Goal: Task Accomplishment & Management: Manage account settings

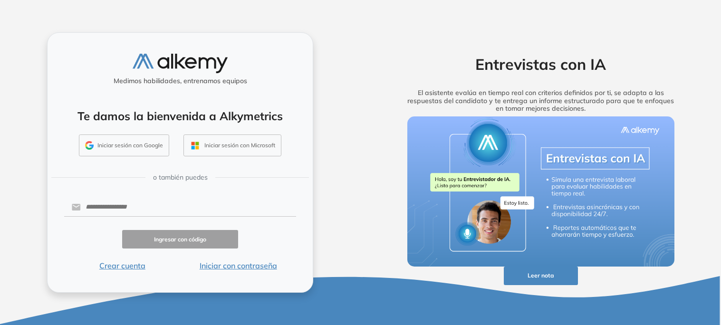
click at [107, 266] on button "Crear cuenta" at bounding box center [122, 265] width 116 height 11
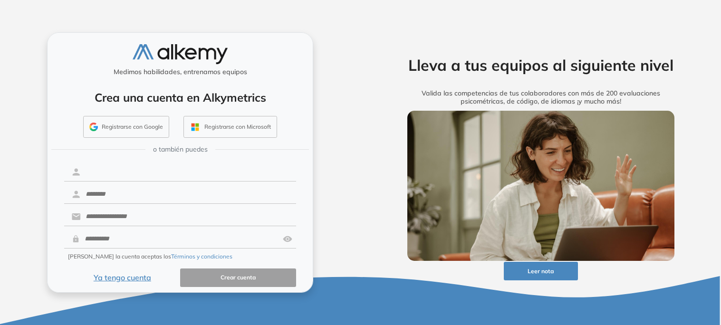
click at [159, 169] on input "text" at bounding box center [188, 172] width 215 height 18
click at [101, 119] on button "Registrarse con Google" at bounding box center [126, 127] width 86 height 22
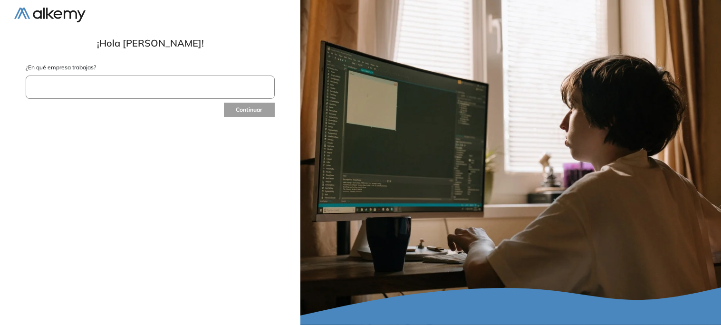
click at [172, 84] on input "text" at bounding box center [150, 87] width 249 height 23
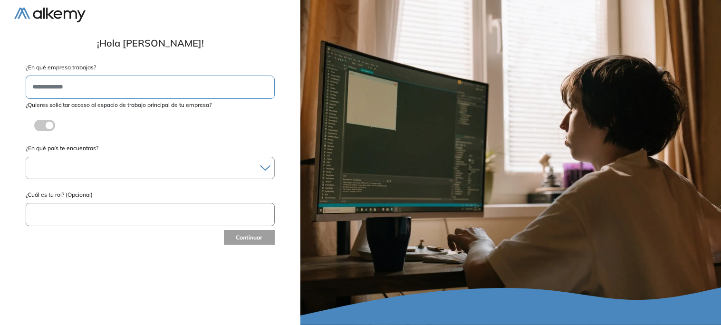
click at [46, 123] on label at bounding box center [44, 125] width 21 height 11
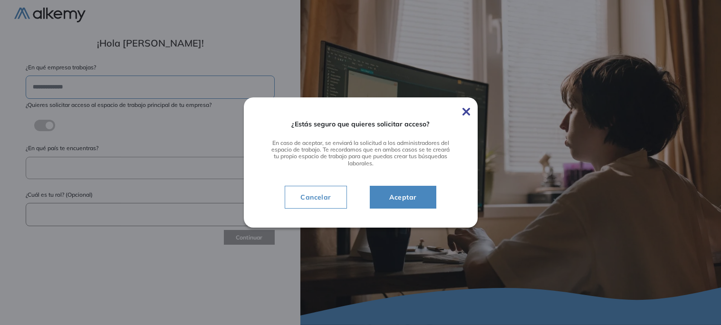
click at [408, 204] on button "Aceptar" at bounding box center [403, 197] width 67 height 23
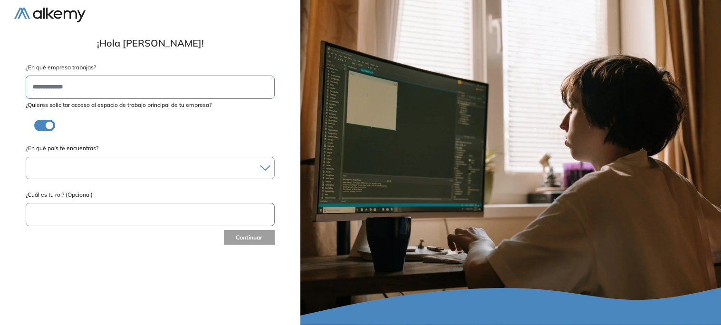
click at [147, 164] on div at bounding box center [150, 168] width 248 height 14
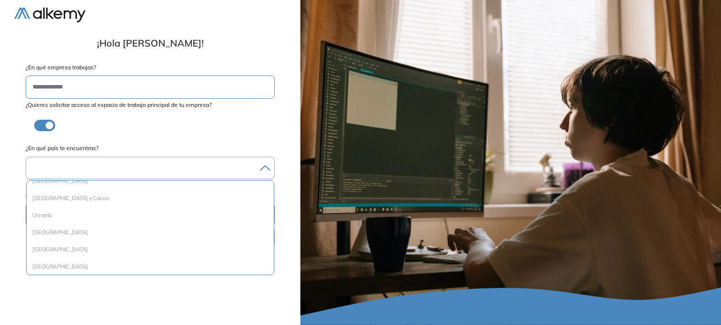
scroll to position [1317, 0]
click at [78, 258] on li "Uruguay" at bounding box center [150, 263] width 240 height 10
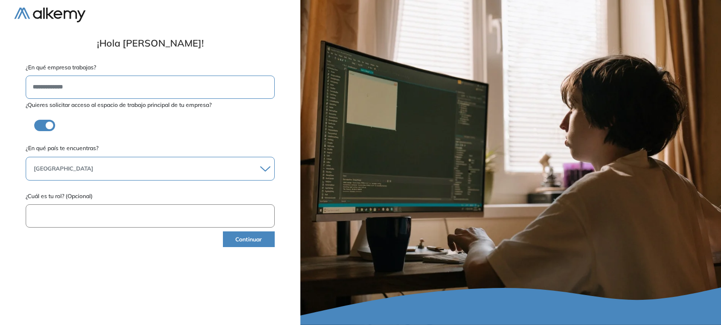
click at [96, 212] on input "text" at bounding box center [150, 215] width 249 height 23
type input "*********"
click at [232, 245] on button "Continuar" at bounding box center [249, 240] width 52 height 16
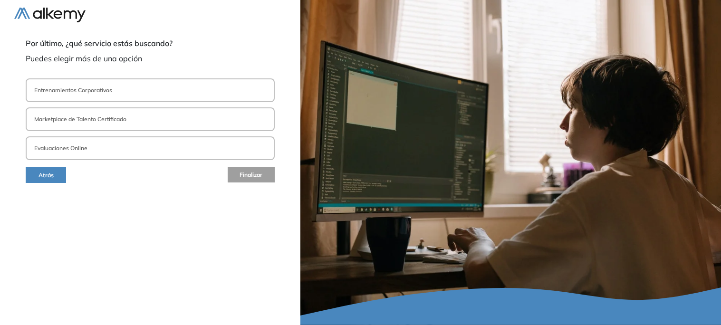
click at [206, 92] on button "Entrenamientos Corporativos" at bounding box center [150, 90] width 249 height 24
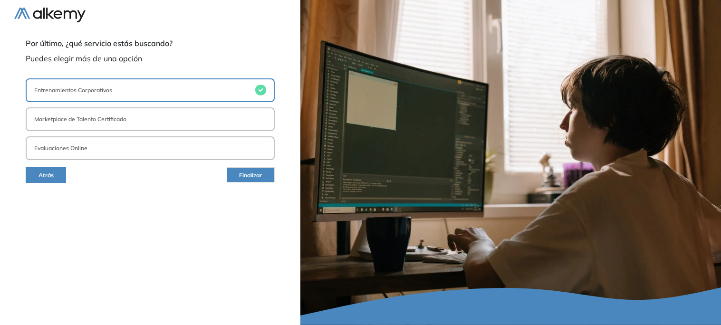
click at [206, 92] on button "Entrenamientos Corporativos" at bounding box center [150, 90] width 249 height 24
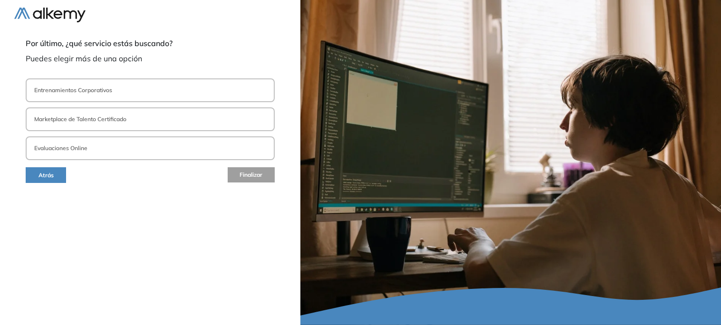
click at [196, 148] on button "Evaluaciones Online" at bounding box center [150, 148] width 249 height 24
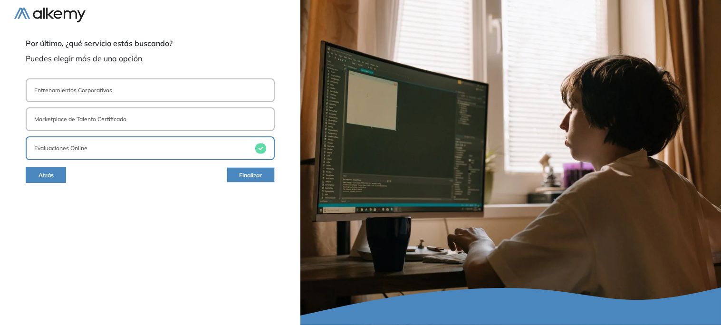
click at [198, 125] on button "Marketplace de Talento Certificado" at bounding box center [150, 119] width 249 height 24
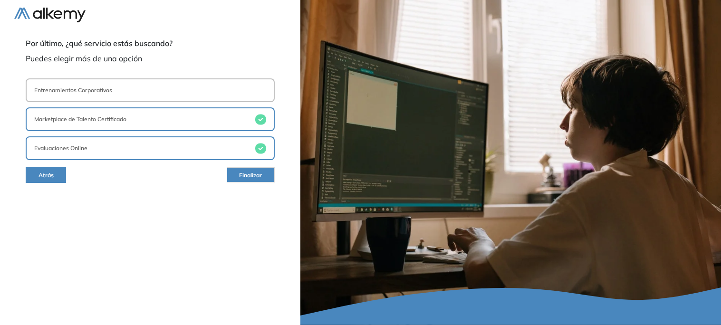
click at [207, 79] on button "Entrenamientos Corporativos" at bounding box center [150, 90] width 249 height 24
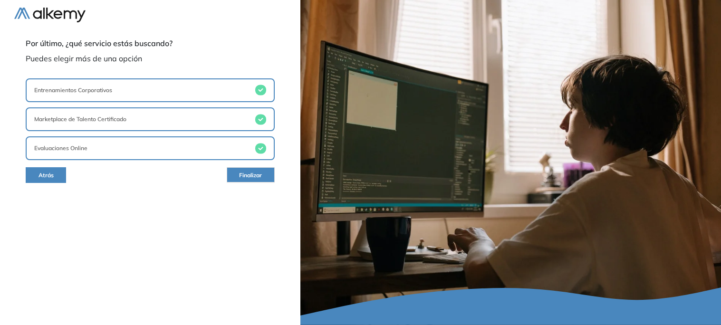
click at [235, 172] on button "Finalizar" at bounding box center [251, 174] width 48 height 15
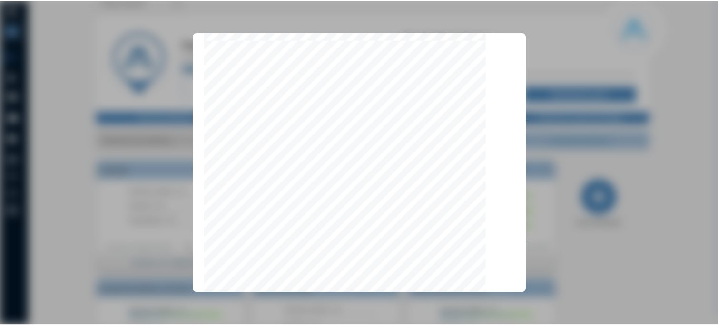
scroll to position [3015, 0]
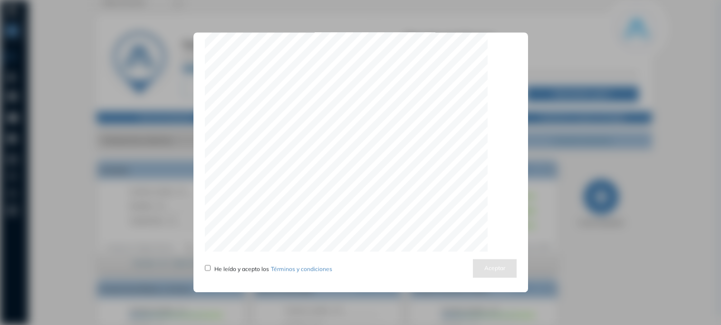
click at [230, 266] on span "He leído y acepto los Términos y condiciones" at bounding box center [273, 269] width 118 height 7
click at [482, 276] on button "Aceptar" at bounding box center [495, 268] width 44 height 19
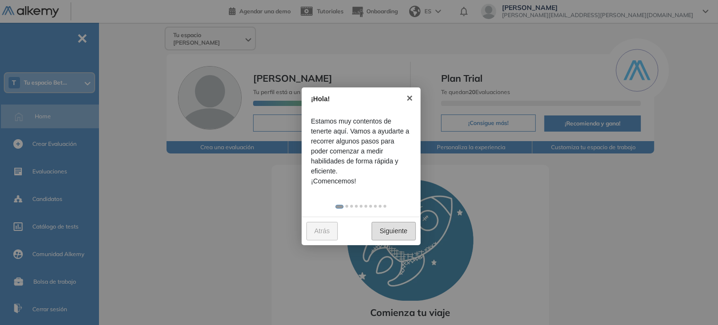
click at [393, 230] on link "Siguiente" at bounding box center [393, 231] width 44 height 19
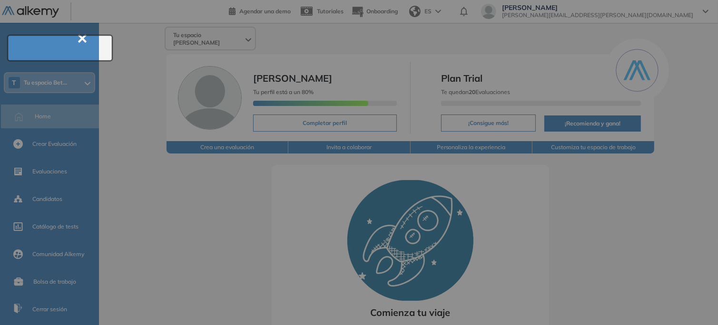
scroll to position [34, 0]
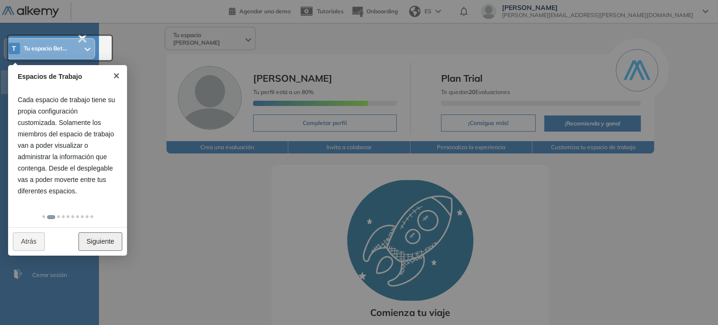
click at [104, 240] on link "Siguiente" at bounding box center [100, 242] width 44 height 19
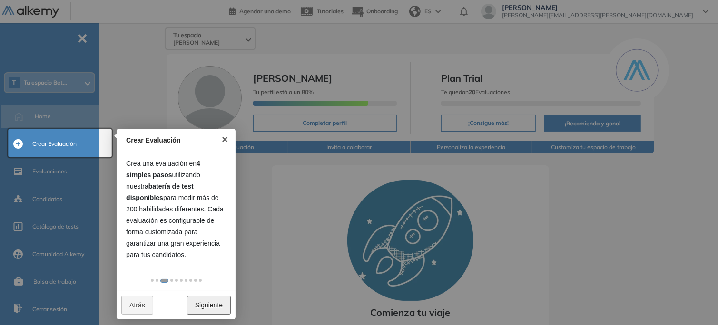
click at [214, 298] on link "Siguiente" at bounding box center [209, 305] width 44 height 19
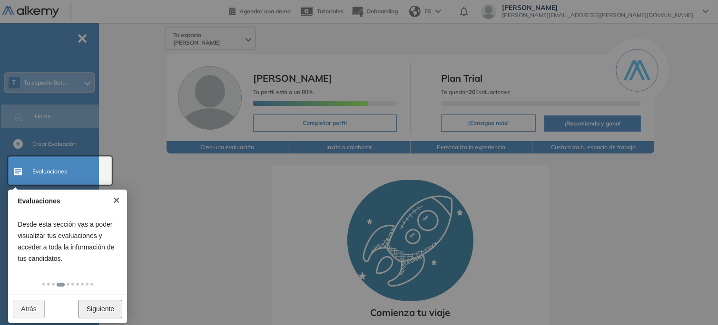
click at [85, 309] on link "Siguiente" at bounding box center [100, 309] width 44 height 19
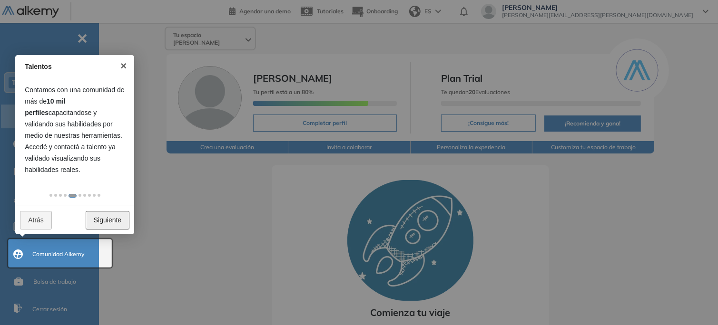
click at [106, 217] on link "Siguiente" at bounding box center [108, 220] width 44 height 19
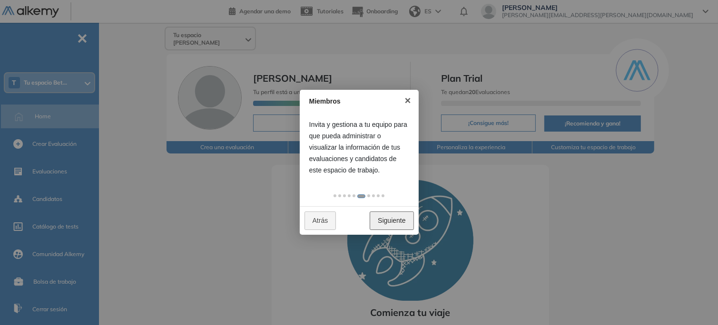
click at [395, 225] on link "Siguiente" at bounding box center [391, 221] width 44 height 19
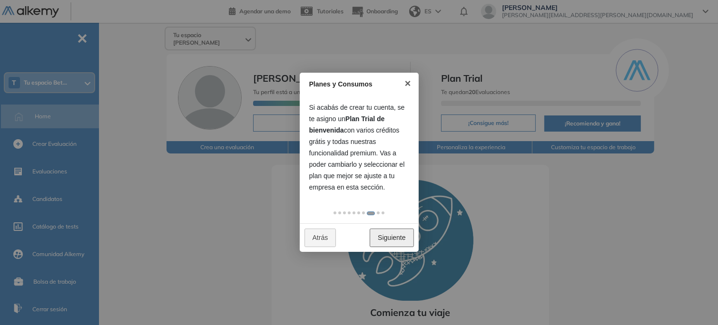
click at [395, 242] on link "Siguiente" at bounding box center [391, 238] width 44 height 19
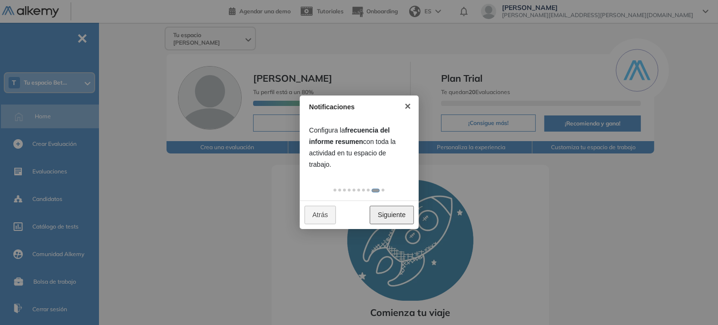
click at [390, 215] on link "Siguiente" at bounding box center [391, 215] width 44 height 19
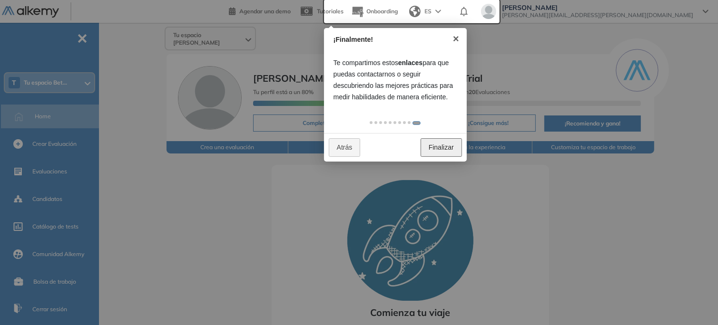
click at [437, 147] on link "Finalizar" at bounding box center [440, 147] width 41 height 19
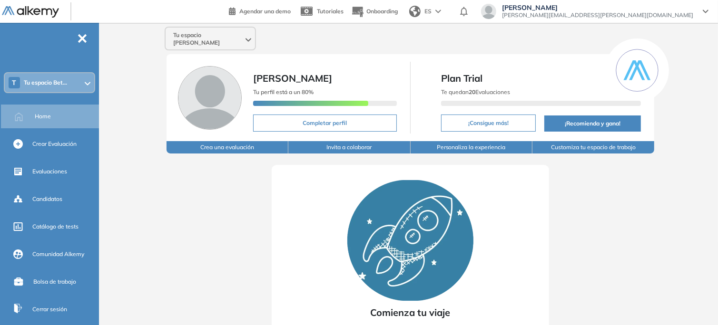
click at [609, 14] on span "[PERSON_NAME][EMAIL_ADDRESS][PERSON_NAME][DOMAIN_NAME]" at bounding box center [597, 15] width 191 height 8
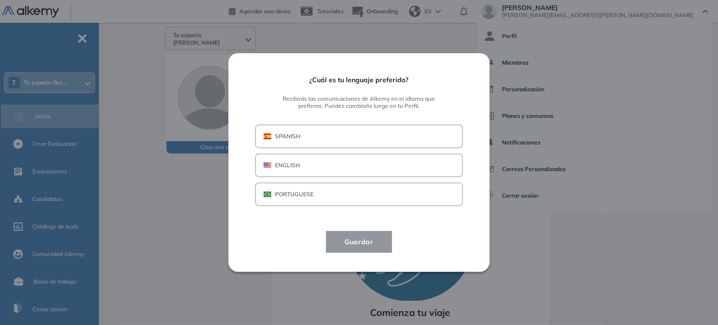
click at [366, 139] on button "SPANISH" at bounding box center [359, 137] width 208 height 24
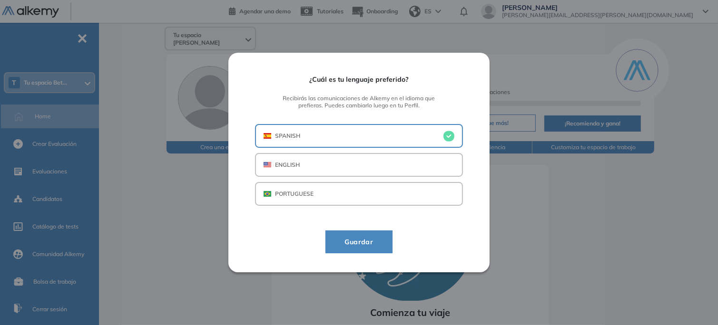
click at [340, 239] on span "Guardar" at bounding box center [359, 241] width 44 height 11
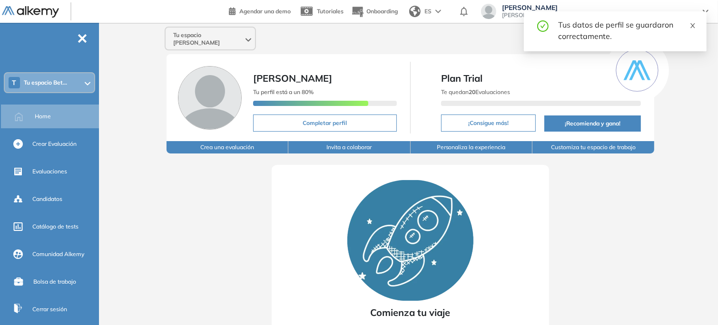
click at [693, 22] on icon "close" at bounding box center [692, 25] width 7 height 7
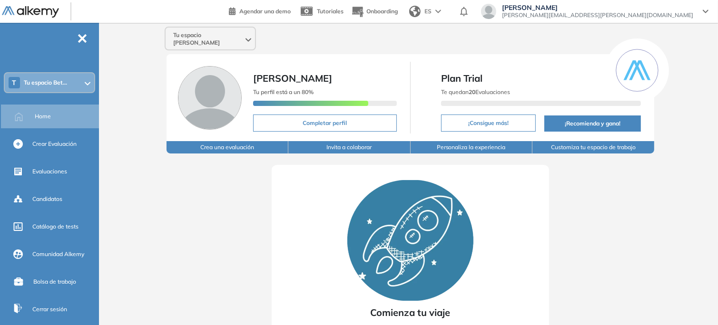
click at [701, 14] on div "[PERSON_NAME] [PERSON_NAME][EMAIL_ADDRESS][PERSON_NAME][DOMAIN_NAME]" at bounding box center [594, 11] width 227 height 15
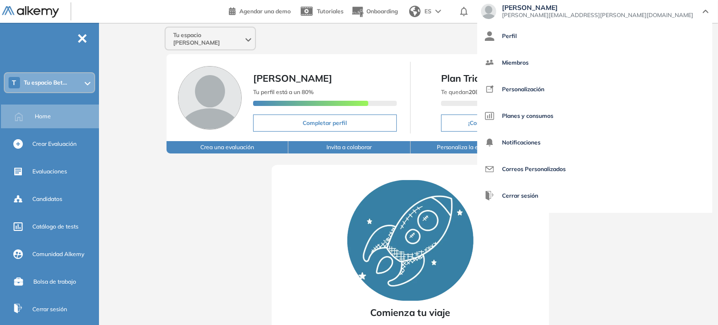
click at [408, 207] on img at bounding box center [410, 240] width 126 height 121
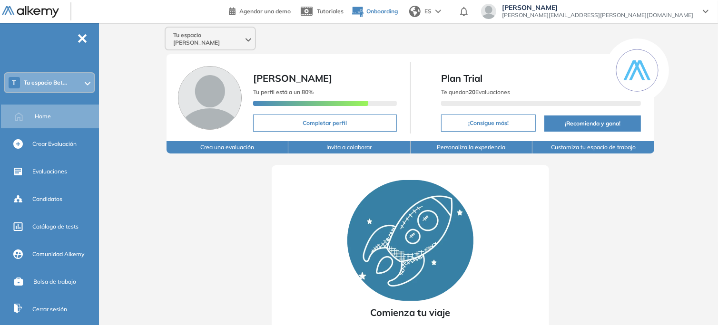
click at [398, 11] on span "Onboarding" at bounding box center [381, 11] width 31 height 7
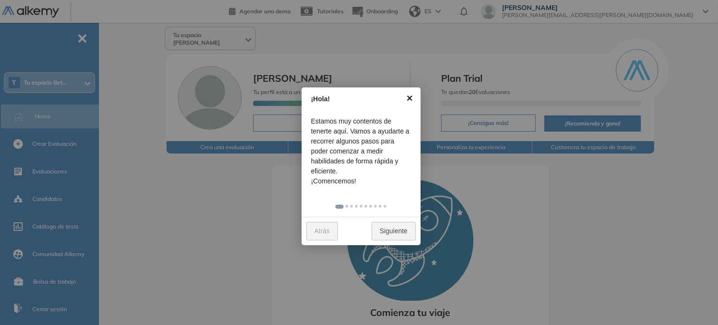
click at [412, 95] on link "×" at bounding box center [409, 97] width 21 height 21
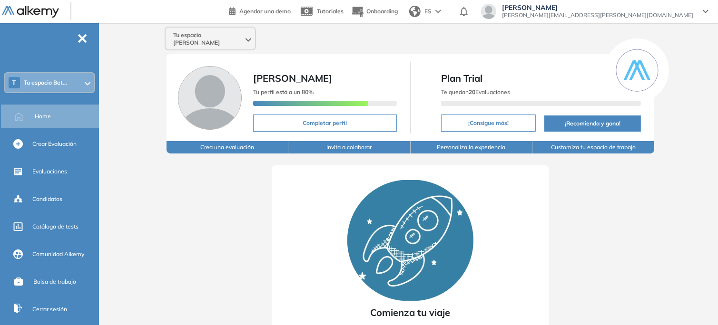
click at [604, 14] on span "[PERSON_NAME][EMAIL_ADDRESS][PERSON_NAME][DOMAIN_NAME]" at bounding box center [597, 15] width 191 height 8
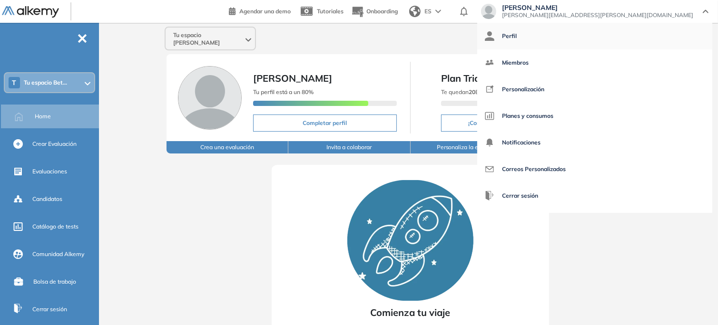
click at [621, 43] on link "Perfil" at bounding box center [595, 36] width 220 height 23
select select "**"
select select "****"
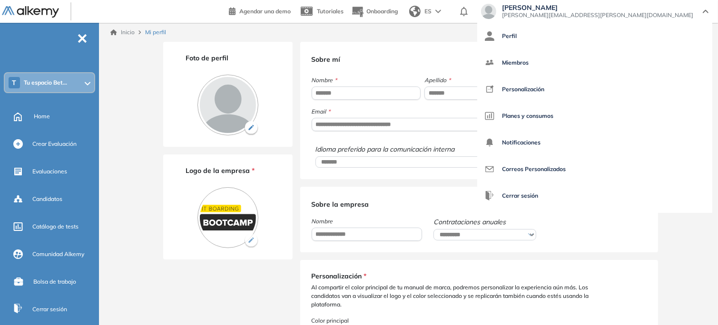
click at [344, 143] on div "**********" at bounding box center [479, 110] width 358 height 137
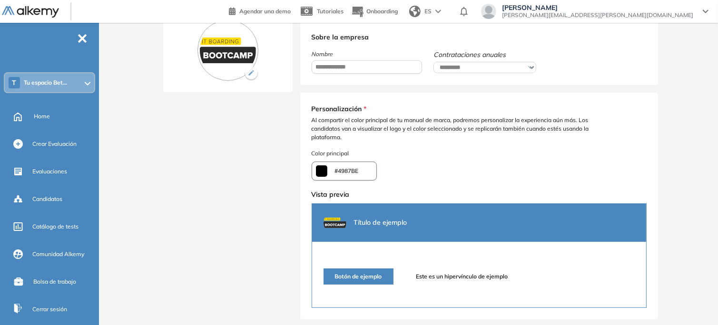
scroll to position [166, 0]
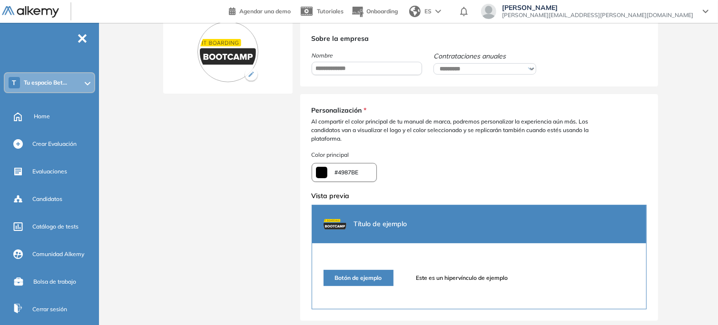
click at [350, 168] on div "¿Quieres modificar el color de la empresa? Al modificar el color se verá afecta…" at bounding box center [343, 172] width 65 height 19
click at [348, 177] on span "#4987BE" at bounding box center [347, 172] width 24 height 9
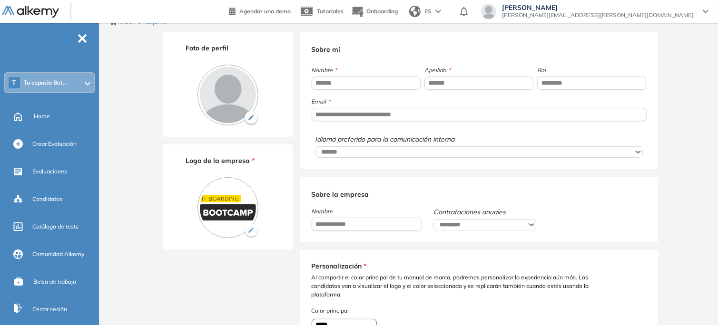
scroll to position [0, 0]
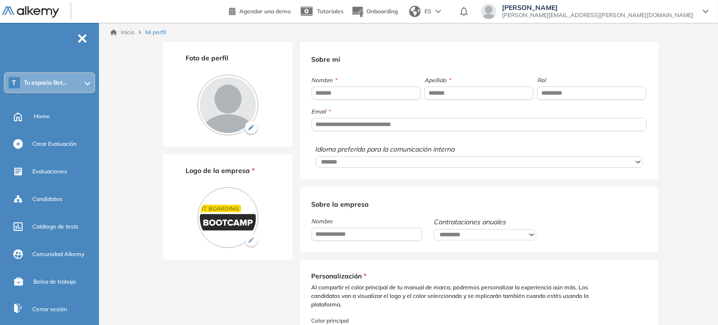
click at [218, 201] on img at bounding box center [227, 217] width 61 height 61
click at [253, 129] on img at bounding box center [251, 128] width 14 height 14
click at [0, 0] on input "file" at bounding box center [0, 0] width 0 height 0
type input "*******"
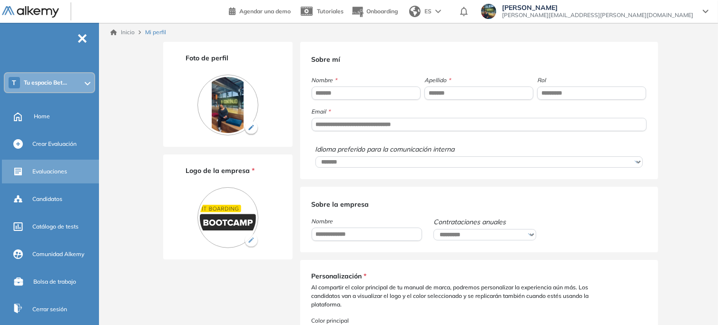
click at [31, 180] on div "Evaluaciones" at bounding box center [51, 172] width 99 height 24
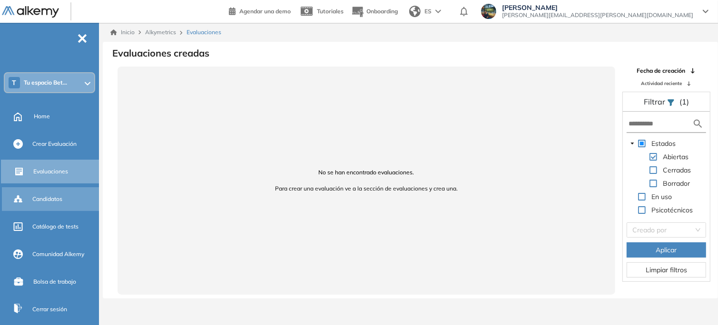
click at [46, 208] on div "Candidatos" at bounding box center [51, 199] width 99 height 24
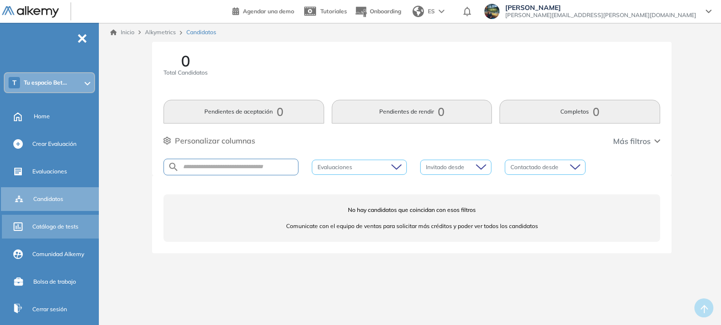
click at [70, 221] on div "Catálogo de tests" at bounding box center [64, 227] width 65 height 16
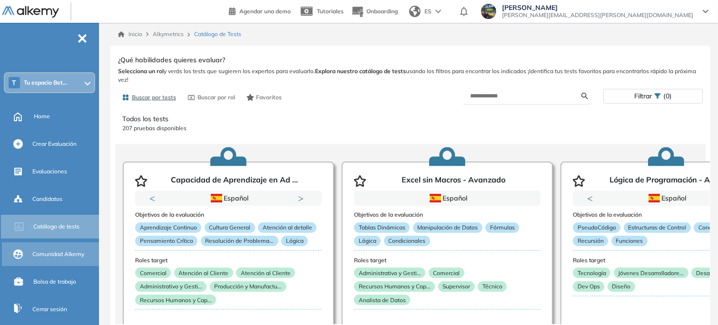
click at [69, 250] on span "Comunidad Alkemy" at bounding box center [58, 254] width 52 height 9
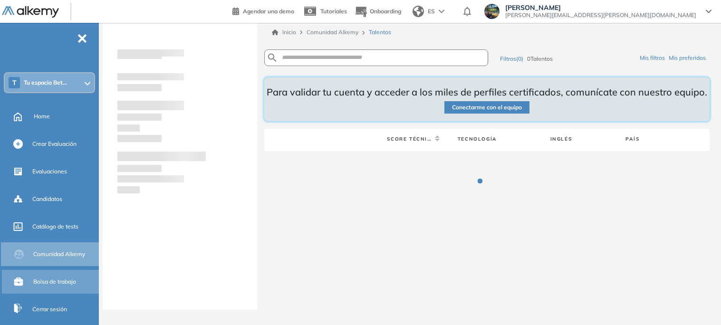
click at [67, 279] on span "Bolsa de trabajo" at bounding box center [54, 282] width 43 height 9
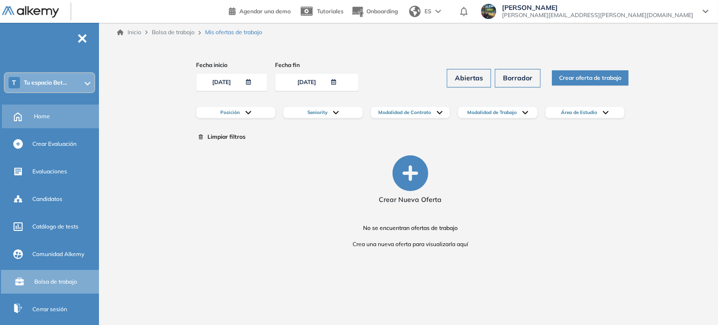
click at [64, 115] on div "Home" at bounding box center [65, 116] width 63 height 16
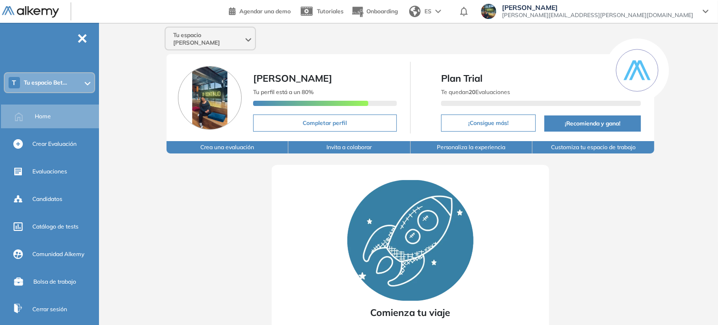
click at [354, 116] on button "Completar perfil" at bounding box center [325, 123] width 144 height 17
select select "**"
select select "****"
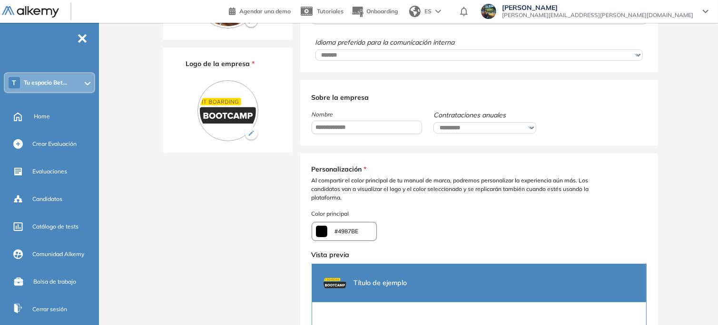
scroll to position [122, 0]
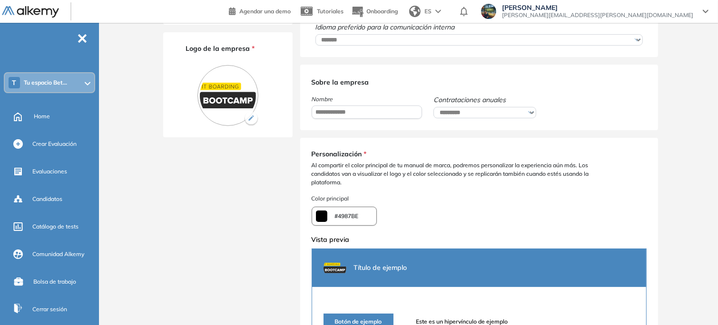
click at [389, 165] on span "Al compartir el color principal de tu manual de marca, podremos personalizar la…" at bounding box center [467, 174] width 312 height 26
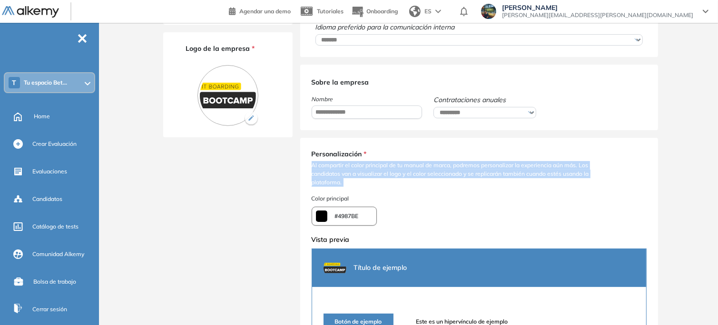
click at [389, 165] on span "Al compartir el color principal de tu manual de marca, podremos personalizar la…" at bounding box center [467, 174] width 312 height 26
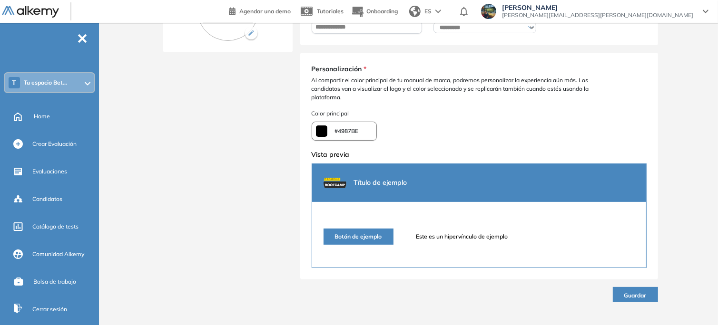
type input "*******"
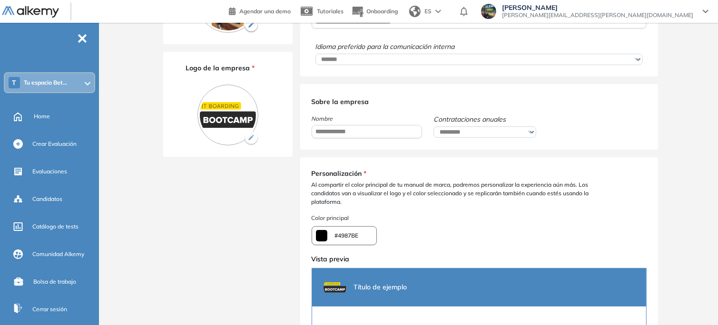
scroll to position [85, 0]
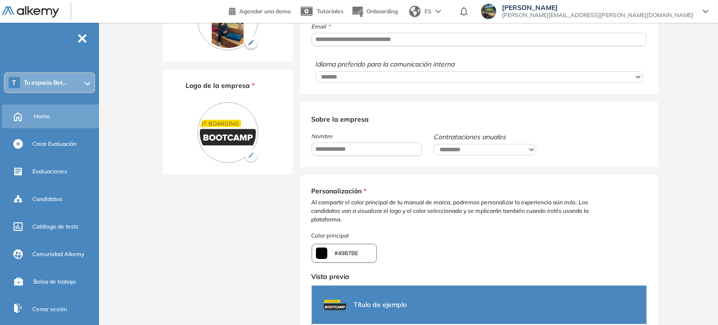
click at [50, 111] on div "Home" at bounding box center [65, 116] width 63 height 16
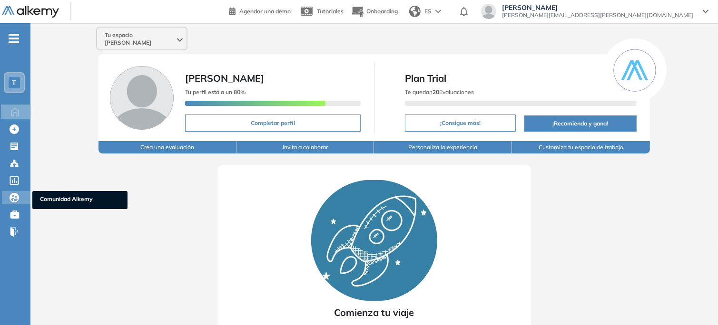
click at [20, 198] on div at bounding box center [15, 196] width 11 height 11
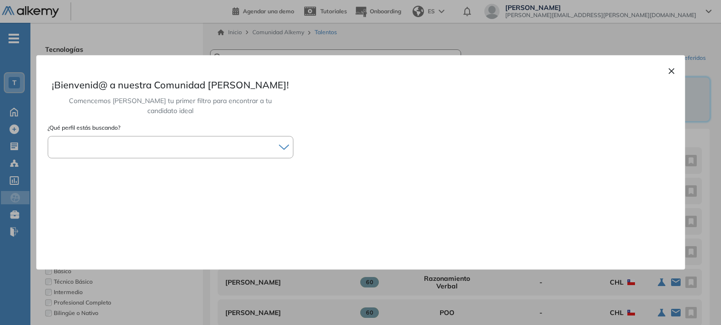
click at [272, 140] on div at bounding box center [170, 147] width 245 height 14
click at [679, 78] on div "× ¡Bienvenid@ a nuestra Comunidad de Talento! Comencemos armando tu primer filt…" at bounding box center [360, 162] width 649 height 214
click at [673, 73] on button "×" at bounding box center [672, 70] width 8 height 11
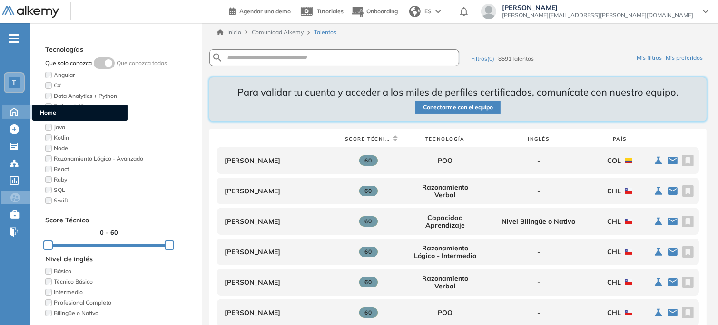
click at [10, 111] on icon at bounding box center [14, 111] width 17 height 11
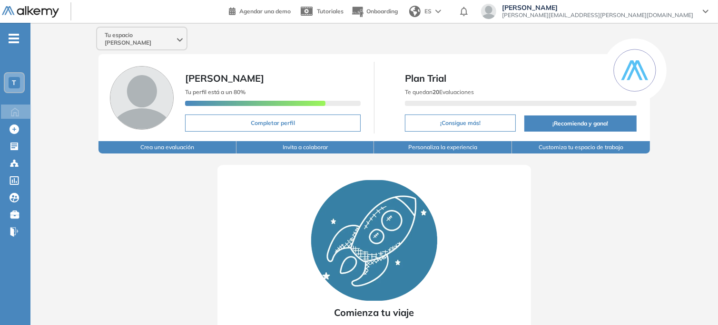
click at [622, 19] on span "[PERSON_NAME][EMAIL_ADDRESS][PERSON_NAME][DOMAIN_NAME]" at bounding box center [597, 15] width 191 height 8
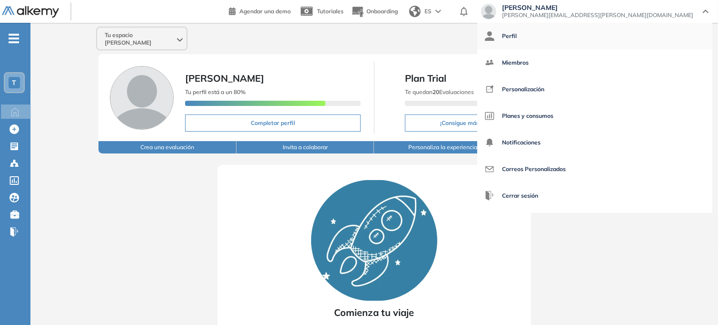
click at [616, 40] on link "Perfil" at bounding box center [595, 36] width 220 height 23
select select "**"
select select "****"
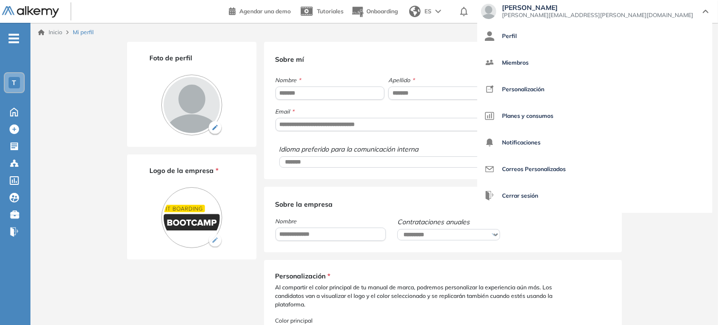
click at [212, 124] on img at bounding box center [215, 128] width 14 height 14
click at [0, 0] on input "file" at bounding box center [0, 0] width 0 height 0
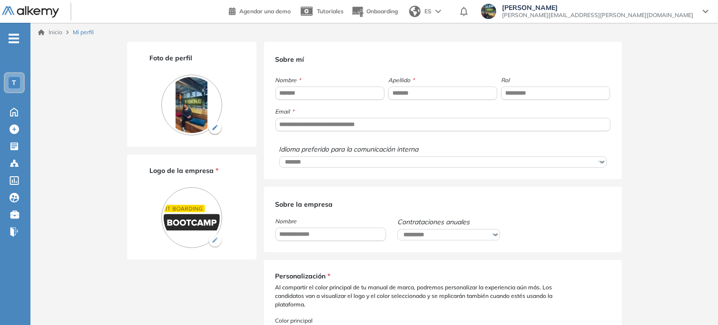
scroll to position [211, 0]
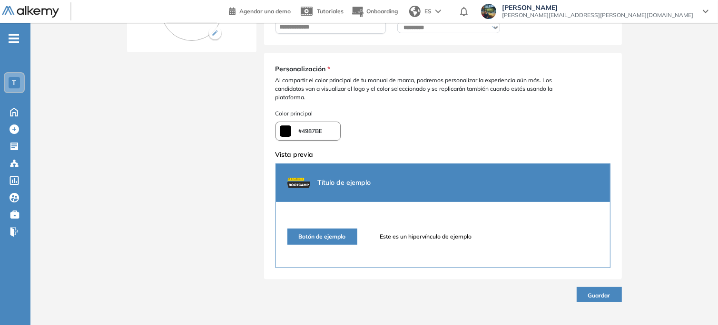
click at [597, 298] on span "Guardar" at bounding box center [599, 295] width 22 height 7
click at [594, 295] on span "Guardar" at bounding box center [599, 295] width 22 height 7
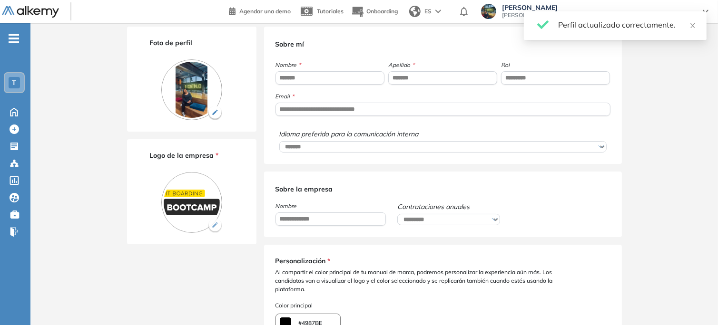
scroll to position [0, 0]
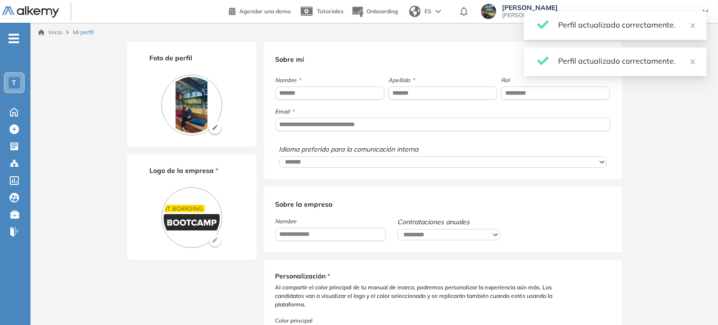
type input "*******"
